Goal: Complete application form

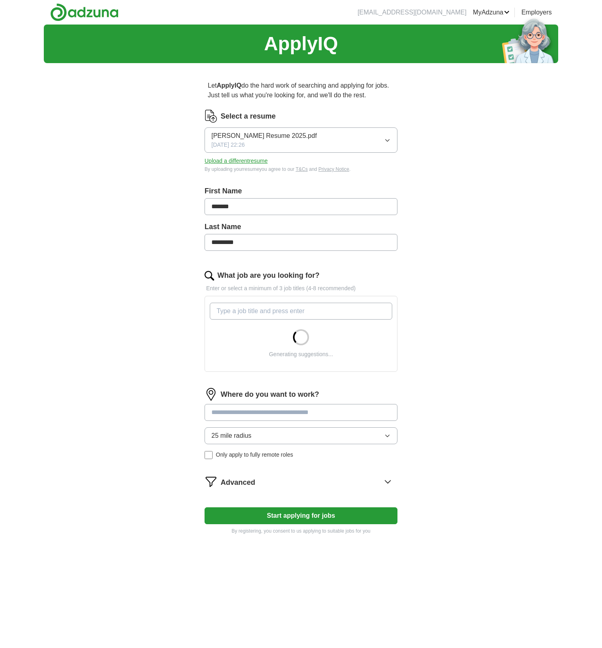
click at [381, 136] on button "[PERSON_NAME] Resume 2025.pdf [DATE] 22:26" at bounding box center [300, 139] width 193 height 25
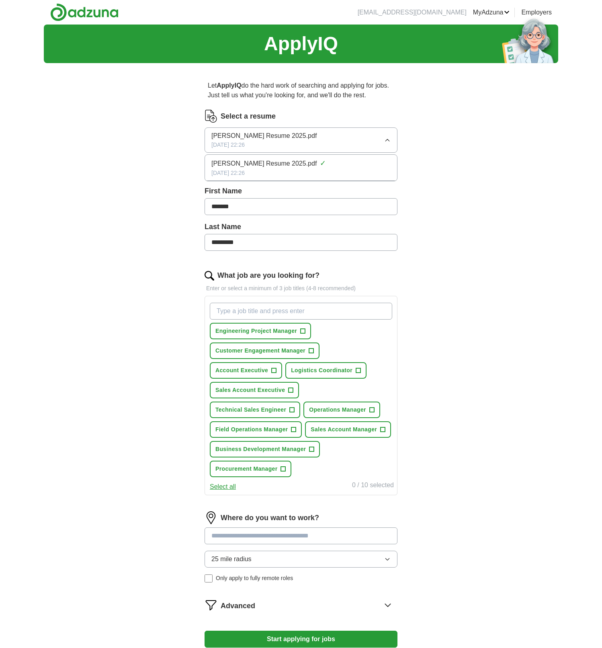
click at [384, 141] on button "[PERSON_NAME] Resume 2025.pdf [DATE] 22:26" at bounding box center [300, 139] width 193 height 25
click at [239, 164] on button "Upload a different resume" at bounding box center [235, 161] width 63 height 8
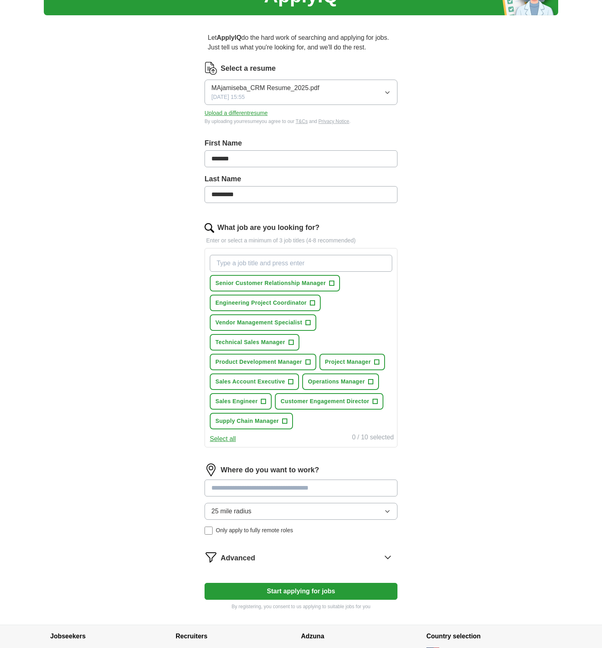
scroll to position [56, 0]
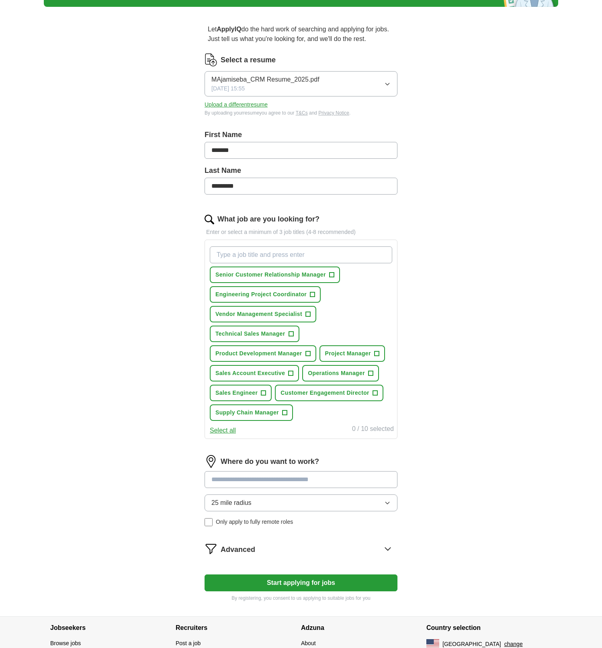
click at [251, 484] on input at bounding box center [300, 479] width 193 height 17
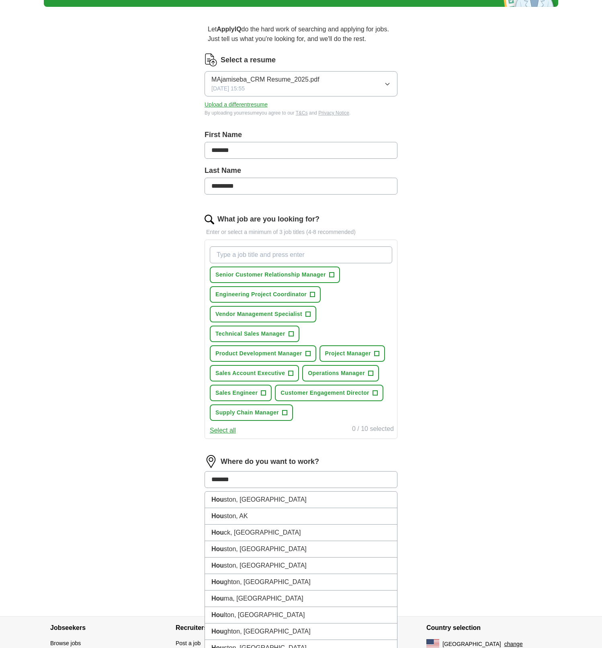
type input "*******"
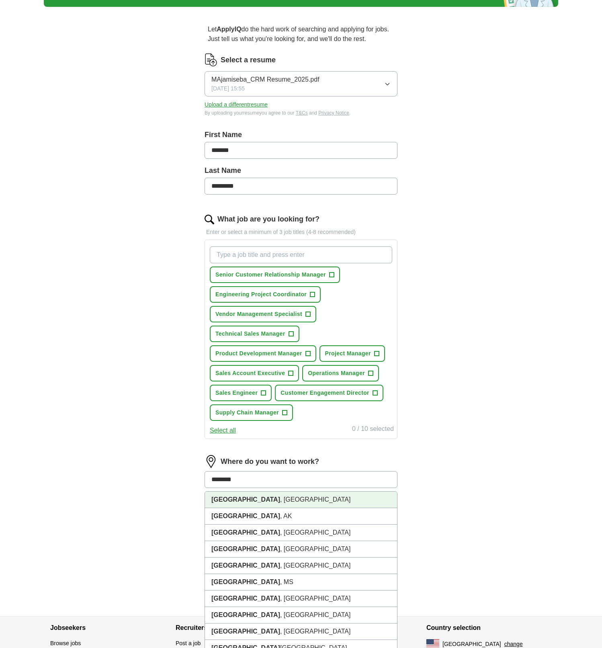
click at [230, 502] on strong "[GEOGRAPHIC_DATA]" at bounding box center [245, 499] width 69 height 7
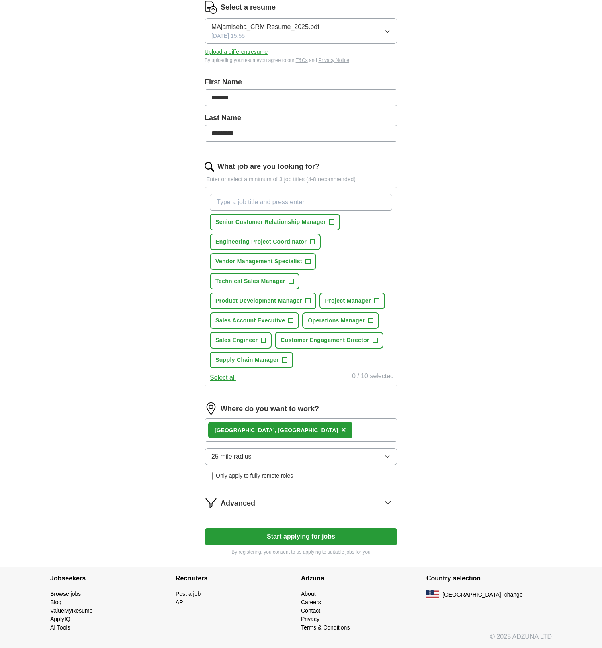
scroll to position [109, 0]
click at [287, 535] on button "Start applying for jobs" at bounding box center [300, 536] width 193 height 17
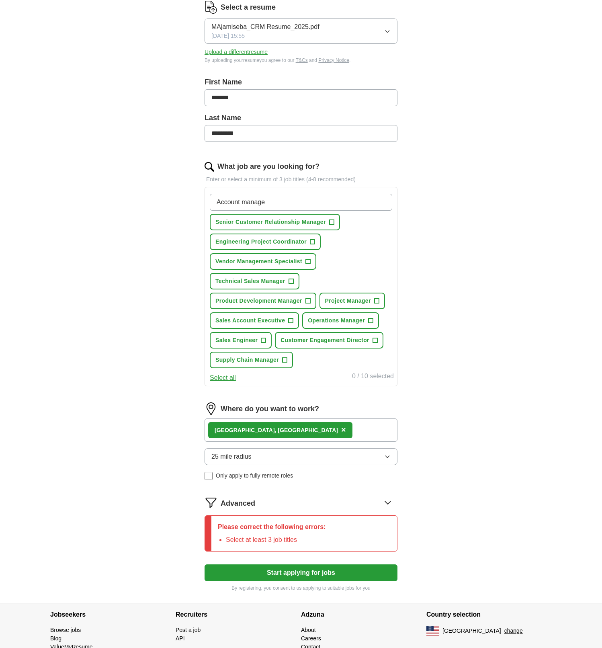
type input "Account manager"
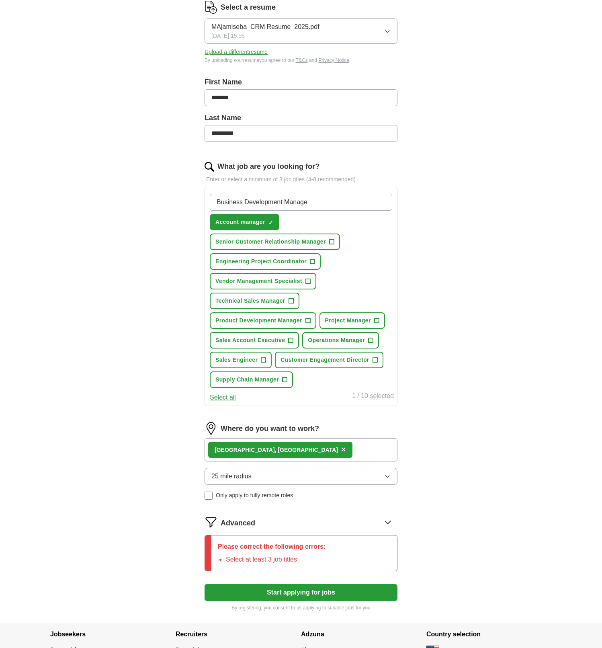
type input "Business Development Manager"
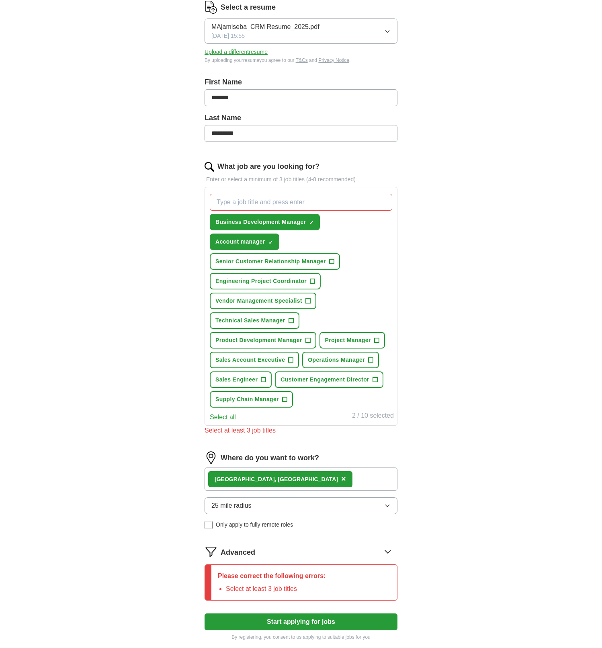
click at [294, 260] on span "Senior Customer Relationship Manager" at bounding box center [270, 261] width 110 height 8
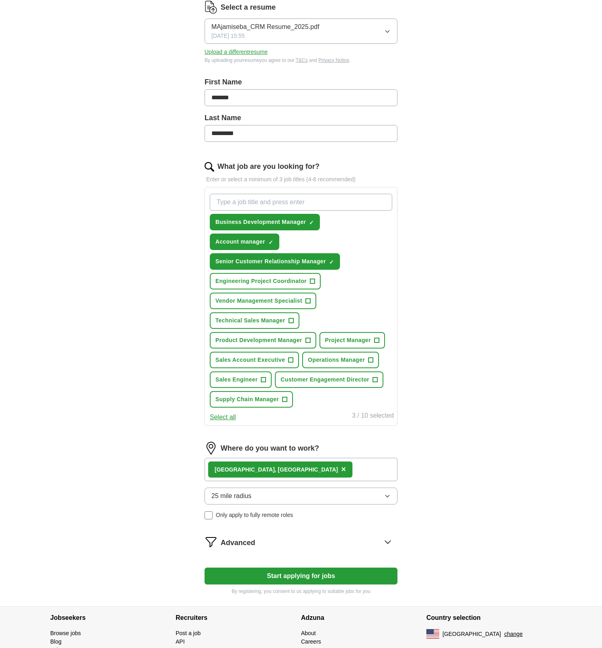
drag, startPoint x: 327, startPoint y: 381, endPoint x: 309, endPoint y: 380, distance: 18.5
click at [327, 381] on span "Customer Engagement Director" at bounding box center [324, 379] width 89 height 8
click at [250, 359] on span "Sales Account Executive" at bounding box center [250, 360] width 70 height 8
click at [339, 341] on span "Project Manager" at bounding box center [348, 340] width 46 height 8
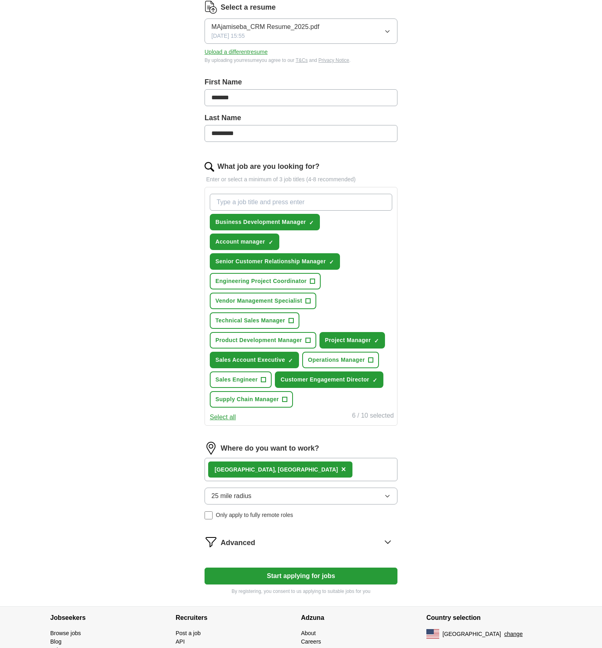
scroll to position [148, 0]
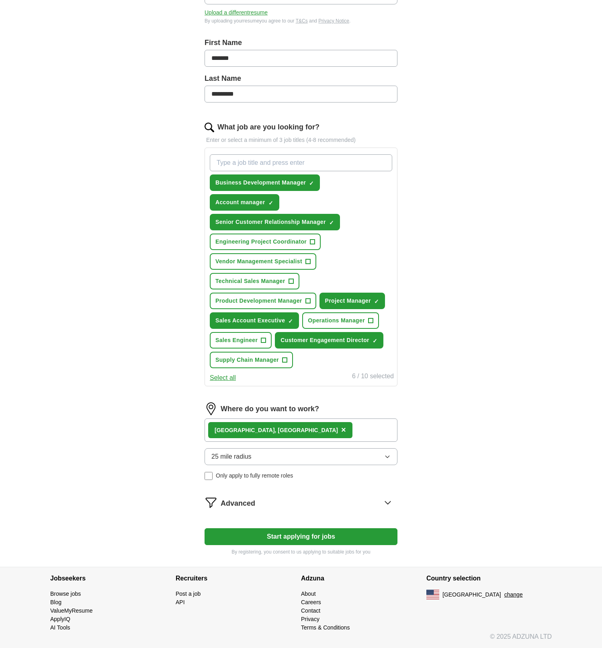
click at [289, 532] on button "Start applying for jobs" at bounding box center [300, 536] width 193 height 17
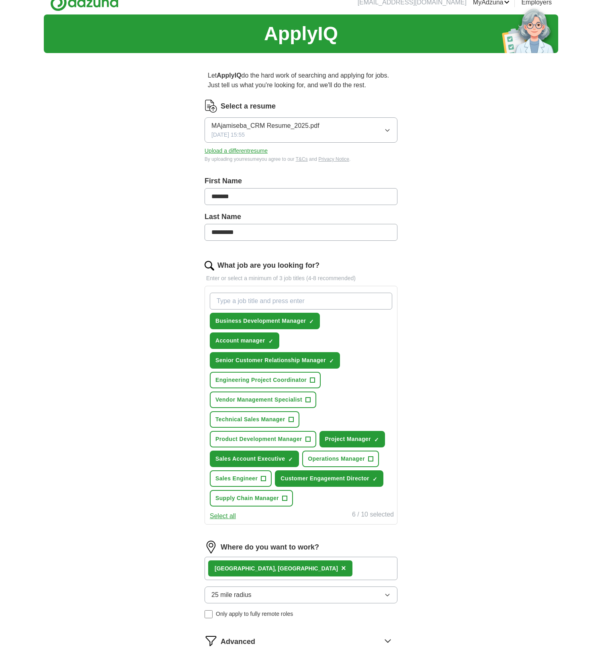
select select "**"
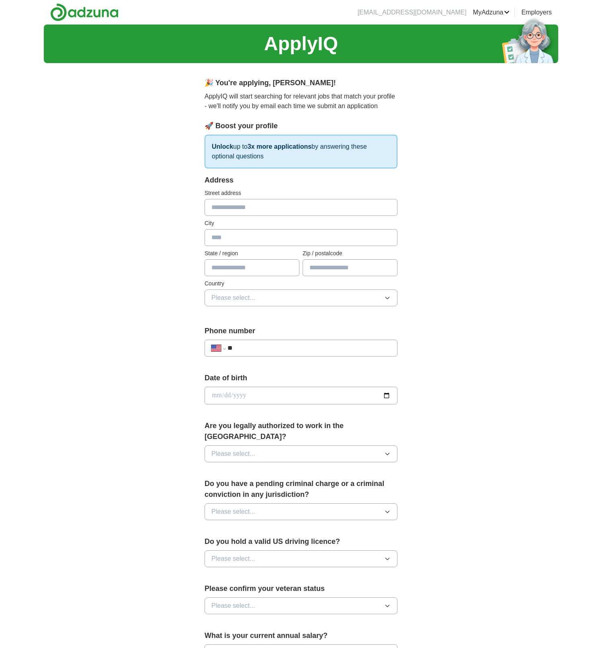
scroll to position [0, 0]
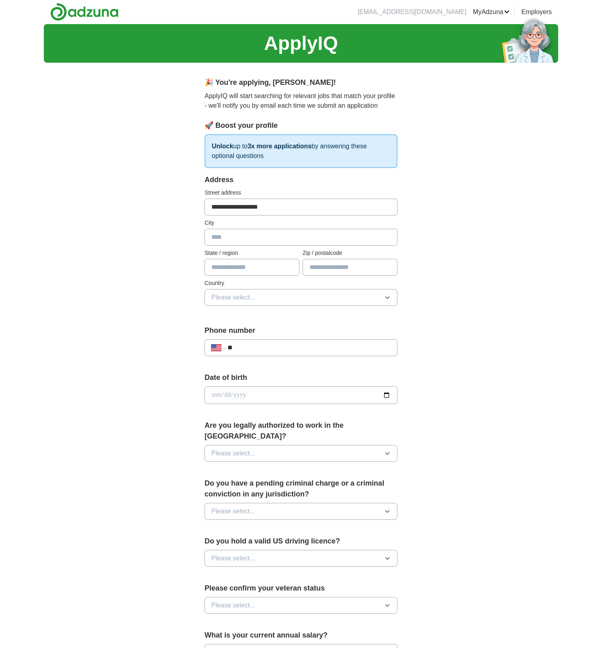
type input "**********"
type input "*******"
type input "*****"
click at [234, 295] on span "Please select..." at bounding box center [233, 297] width 44 height 10
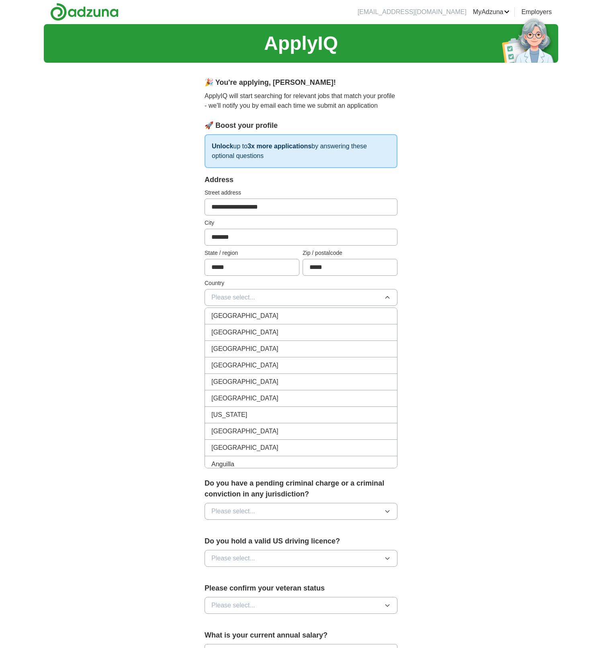
click at [228, 337] on span "[GEOGRAPHIC_DATA]" at bounding box center [244, 332] width 67 height 10
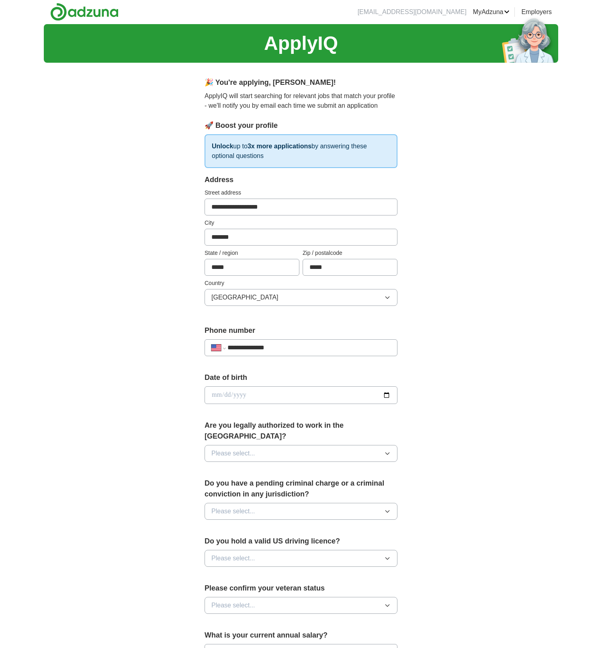
type input "**********"
click at [239, 445] on button "Please select..." at bounding box center [300, 453] width 193 height 17
click at [222, 467] on li "Yes" at bounding box center [301, 472] width 192 height 16
click at [266, 503] on button "Please select..." at bounding box center [300, 511] width 193 height 17
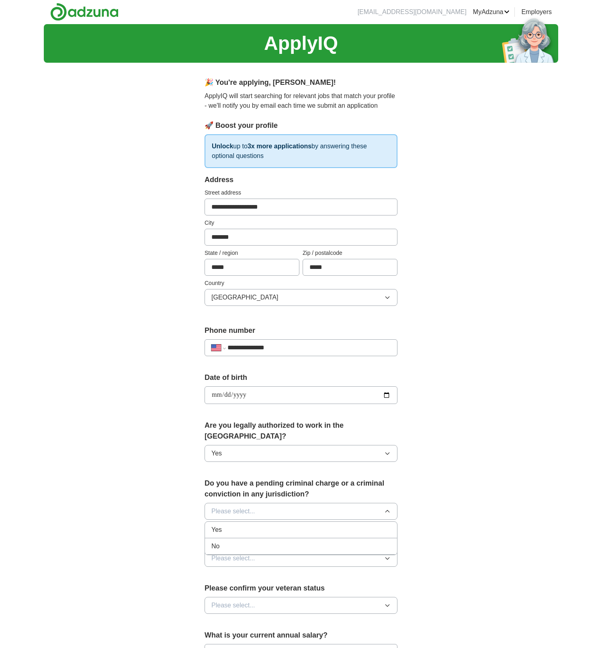
click at [233, 541] on div "No" at bounding box center [300, 546] width 179 height 10
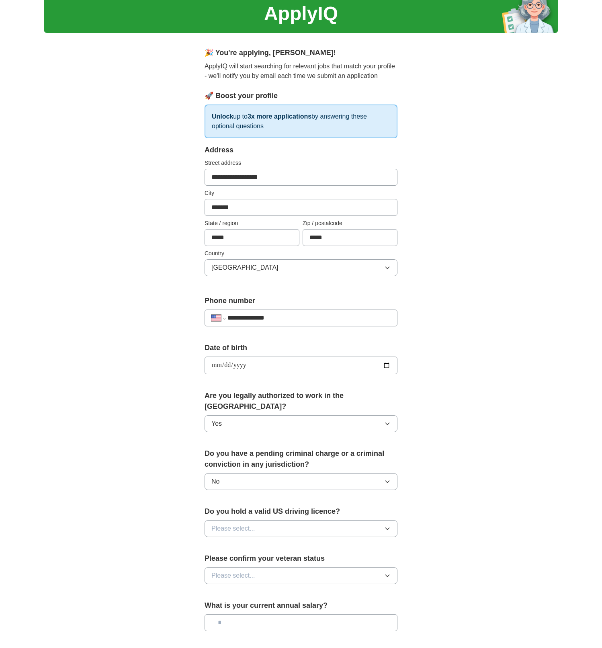
scroll to position [31, 0]
click at [276, 520] on button "Please select..." at bounding box center [300, 527] width 193 height 17
click at [228, 542] on div "Yes" at bounding box center [300, 547] width 179 height 10
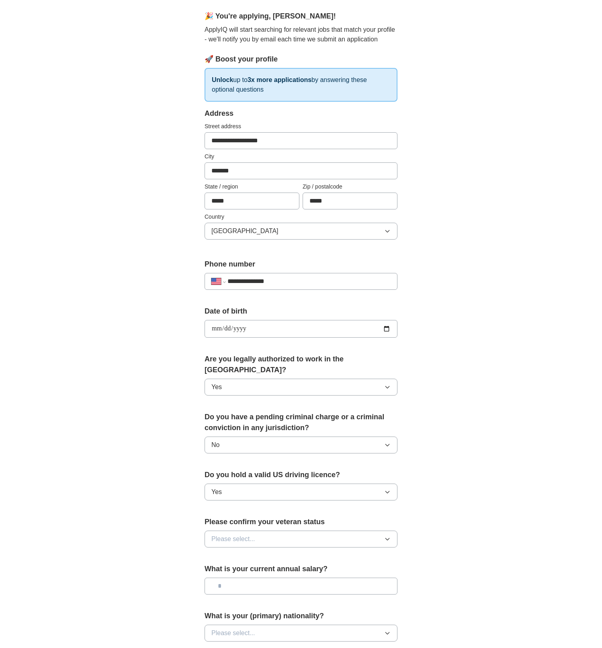
scroll to position [67, 0]
click at [251, 534] on button "Please select..." at bounding box center [300, 538] width 193 height 17
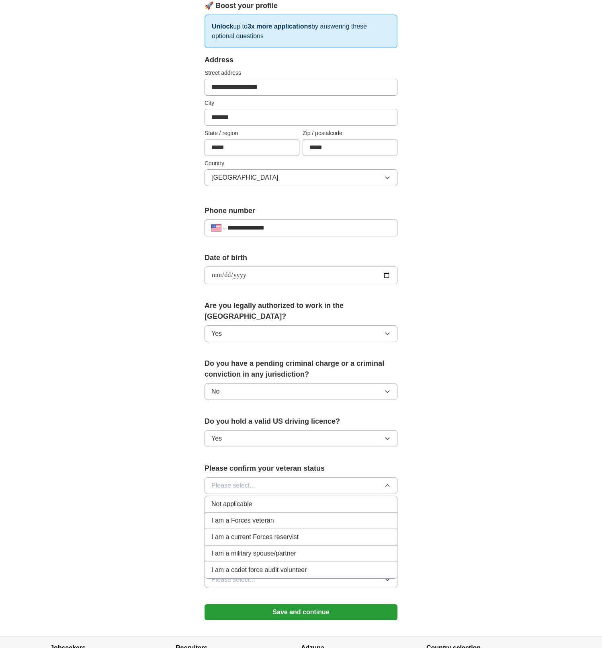
scroll to position [131, 0]
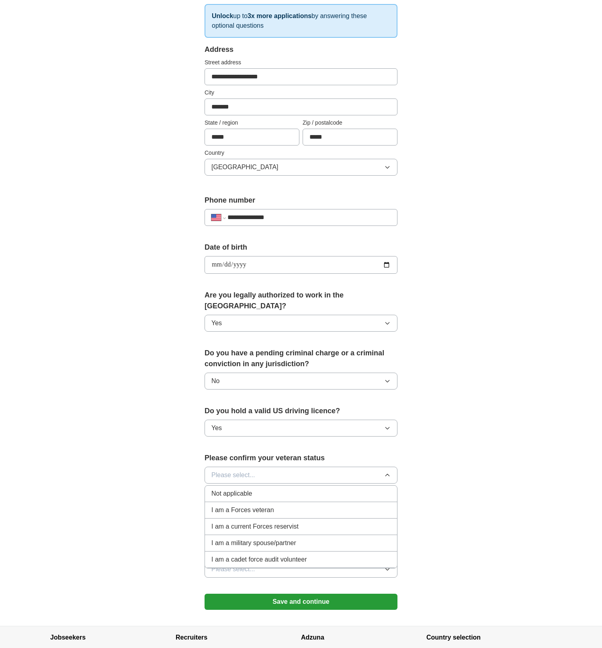
drag, startPoint x: 241, startPoint y: 487, endPoint x: 247, endPoint y: 497, distance: 11.2
click at [241, 489] on span "Not applicable" at bounding box center [231, 494] width 41 height 10
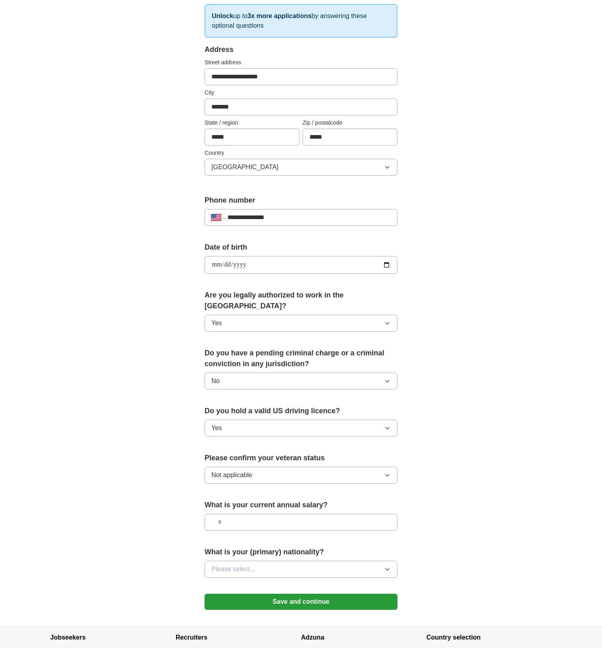
click at [255, 513] on input "text" at bounding box center [300, 521] width 193 height 17
type input "********"
click at [247, 564] on span "Please select..." at bounding box center [233, 569] width 44 height 10
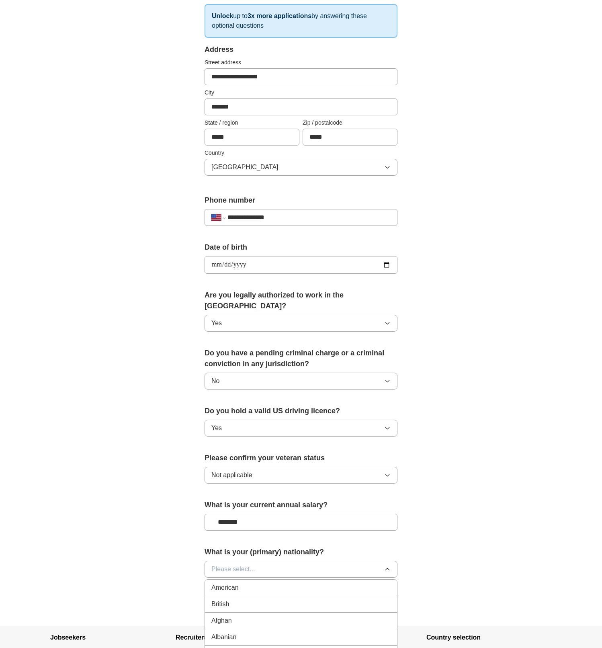
click at [244, 583] on div "American" at bounding box center [300, 588] width 179 height 10
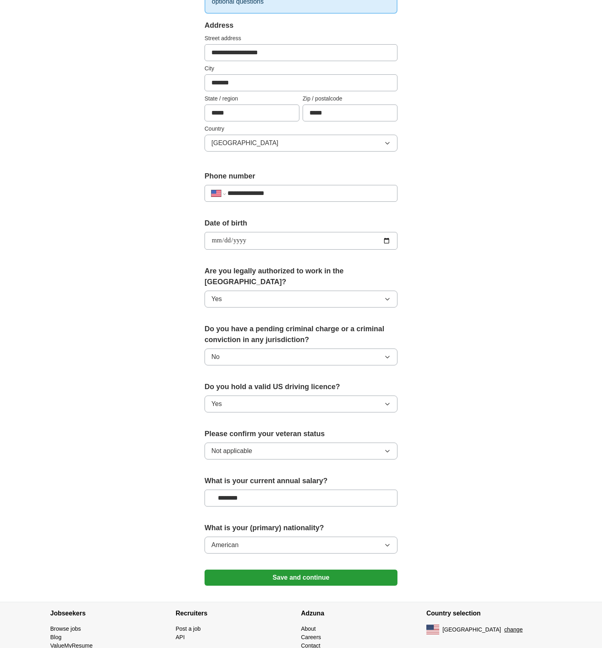
scroll to position [164, 0]
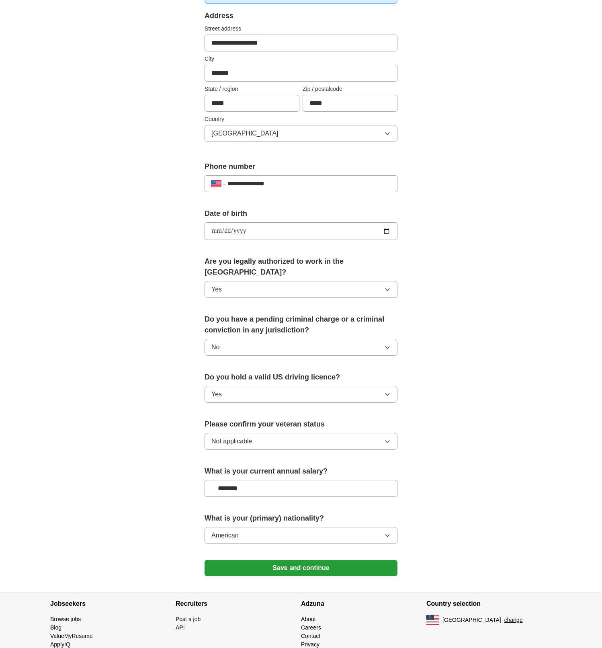
click at [286, 560] on button "Save and continue" at bounding box center [300, 568] width 193 height 16
